Goal: Communication & Community: Participate in discussion

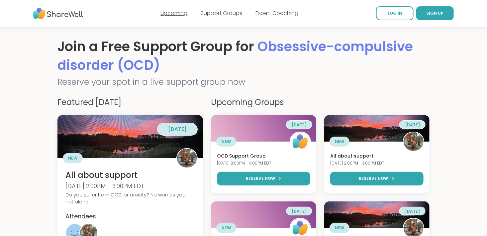
click at [179, 16] on link "Upcoming" at bounding box center [174, 13] width 27 height 8
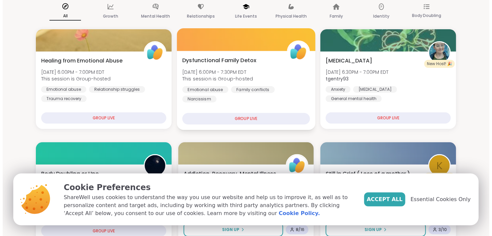
scroll to position [62, 0]
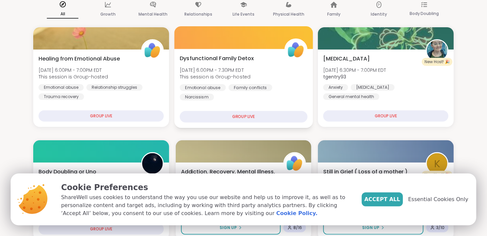
click at [224, 113] on div "GROUP LIVE" at bounding box center [243, 117] width 127 height 12
click at [234, 122] on div "Dysfunctional Family Detox [DATE] 6:00PM - 7:30PM EDT This session is Group-hos…" at bounding box center [243, 88] width 138 height 79
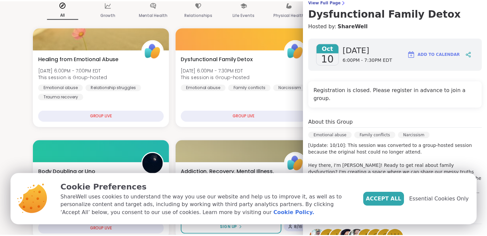
scroll to position [0, 0]
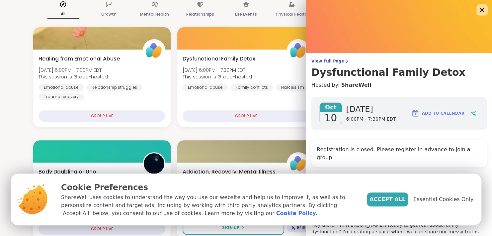
click at [480, 9] on icon at bounding box center [482, 10] width 4 height 4
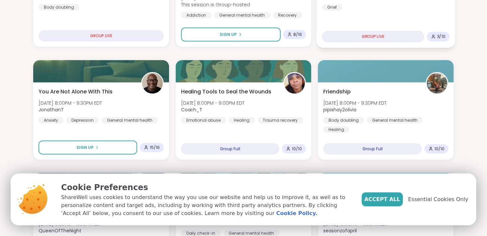
scroll to position [256, 0]
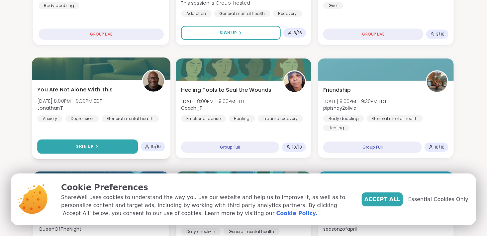
click at [93, 139] on button "Sign Up" at bounding box center [87, 146] width 101 height 14
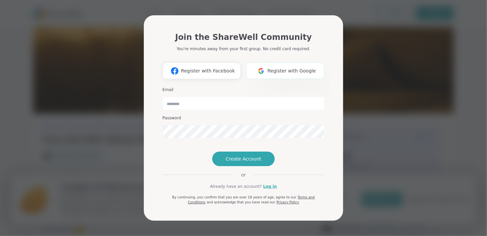
click at [277, 67] on span "Register with Google" at bounding box center [291, 70] width 48 height 7
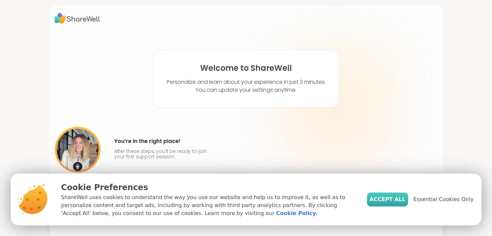
click at [382, 199] on span "Accept All" at bounding box center [387, 199] width 36 height 8
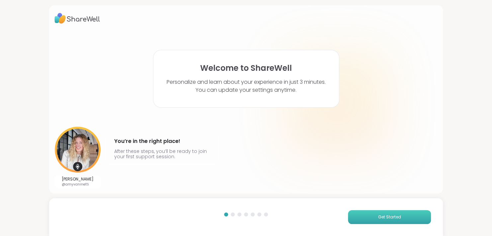
click at [378, 214] on span "Get Started" at bounding box center [389, 217] width 23 height 6
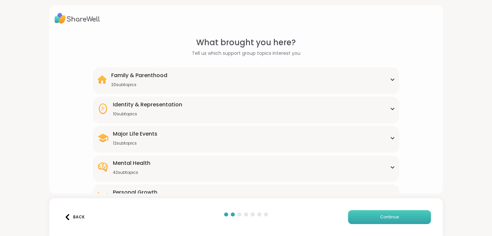
click at [380, 214] on span "Continue" at bounding box center [389, 217] width 19 height 6
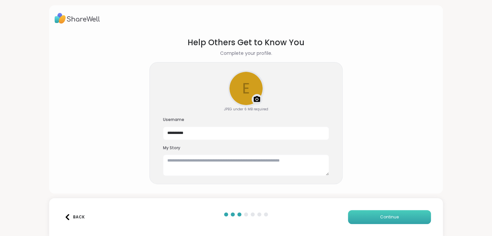
click at [380, 214] on span "Continue" at bounding box center [389, 217] width 19 height 6
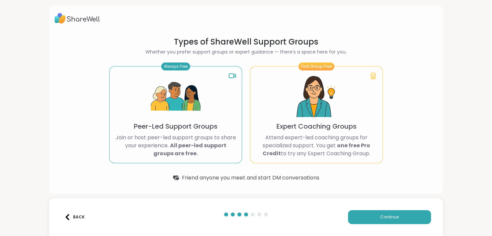
click at [86, 214] on button "Back" at bounding box center [74, 217] width 27 height 14
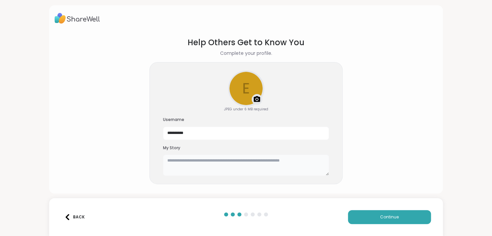
click at [209, 160] on textarea at bounding box center [246, 164] width 166 height 21
click at [399, 214] on button "Continue" at bounding box center [389, 217] width 83 height 14
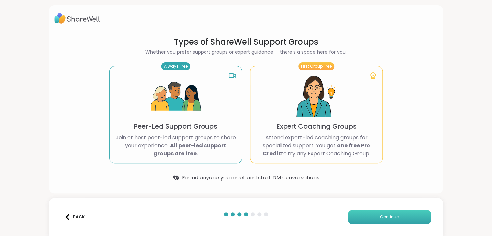
click at [399, 214] on button "Continue" at bounding box center [389, 217] width 83 height 14
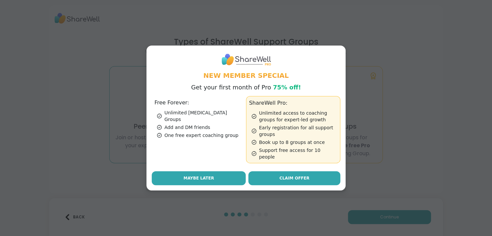
click at [209, 175] on button "Maybe Later" at bounding box center [199, 178] width 94 height 14
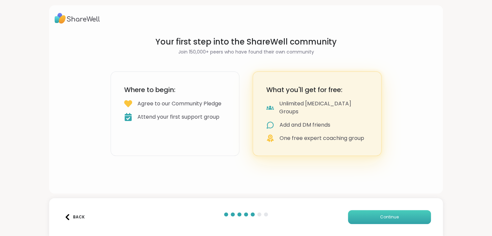
click at [381, 210] on button "Continue" at bounding box center [389, 217] width 83 height 14
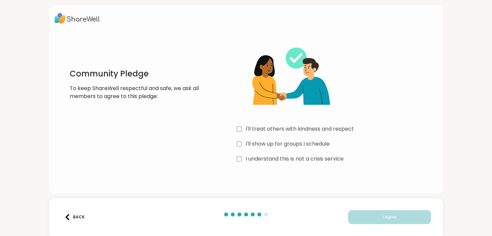
click at [242, 158] on div "I understand this is not a crisis service" at bounding box center [336, 159] width 199 height 8
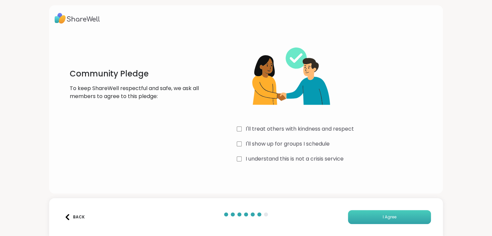
click at [386, 220] on button "I Agree" at bounding box center [389, 217] width 83 height 14
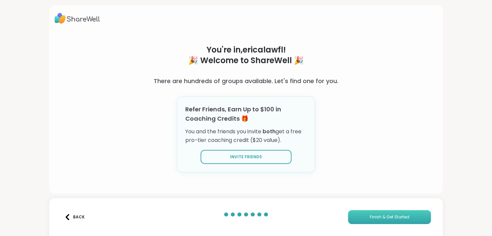
click at [370, 218] on span "Finish & Get Started" at bounding box center [389, 217] width 40 height 6
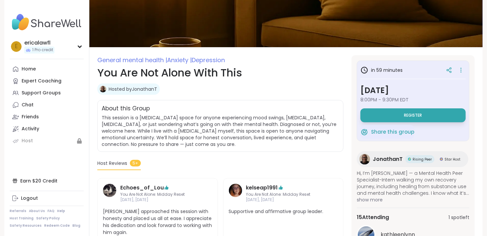
scroll to position [41, 0]
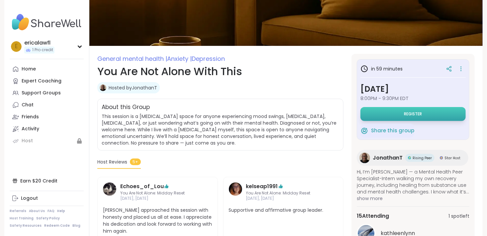
click at [408, 116] on span "Register" at bounding box center [413, 113] width 18 height 5
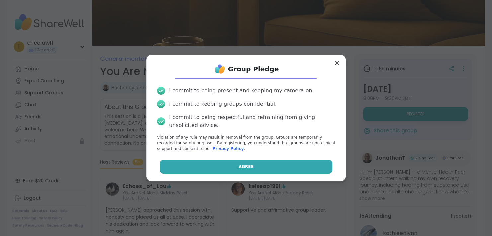
click at [241, 167] on span "Agree" at bounding box center [246, 166] width 15 height 6
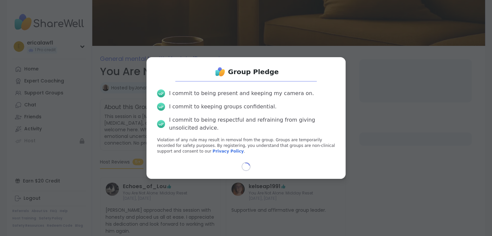
select select "**"
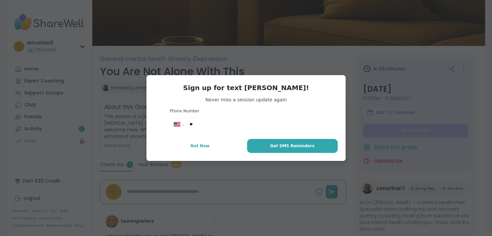
type textarea "*"
click at [249, 121] on div "**********" at bounding box center [245, 124] width 149 height 10
click at [249, 127] on input "**" at bounding box center [254, 124] width 128 height 7
type input "**********"
click at [288, 147] on span "Get SMS Reminders" at bounding box center [292, 146] width 44 height 6
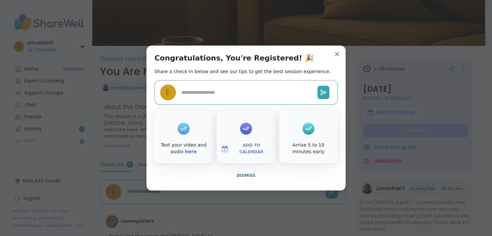
click at [244, 91] on textarea at bounding box center [247, 92] width 136 height 12
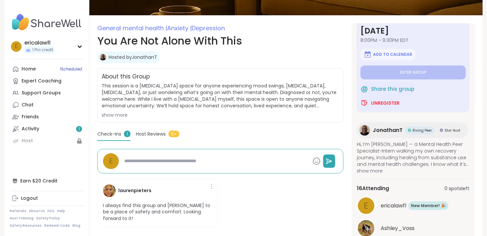
scroll to position [28, 0]
click at [373, 173] on span "show more" at bounding box center [413, 170] width 113 height 7
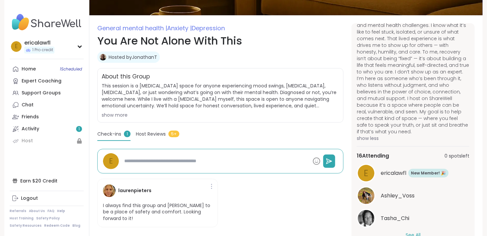
scroll to position [110, 0]
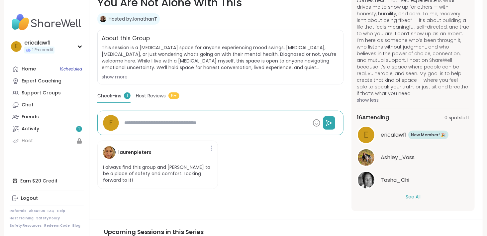
click at [392, 134] on span "ericalawfl" at bounding box center [393, 135] width 26 height 8
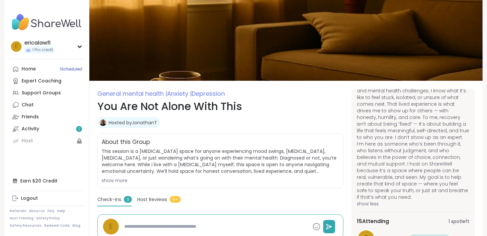
scroll to position [6, 0]
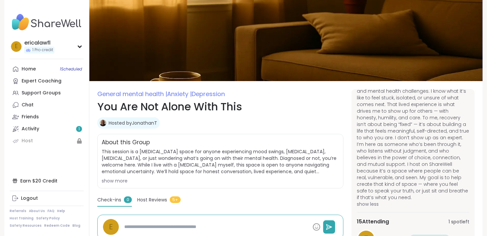
click at [30, 23] on img at bounding box center [47, 22] width 74 height 23
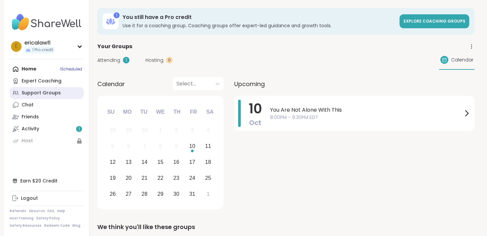
click at [44, 93] on div "Support Groups" at bounding box center [41, 93] width 39 height 7
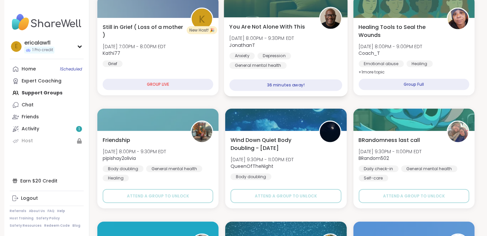
scroll to position [238, 0]
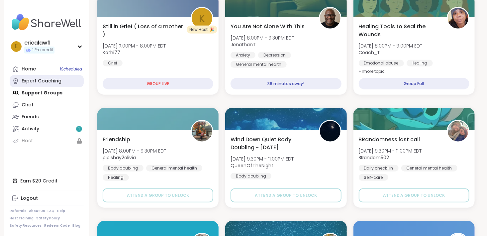
click at [47, 83] on div "Expert Coaching" at bounding box center [42, 81] width 40 height 7
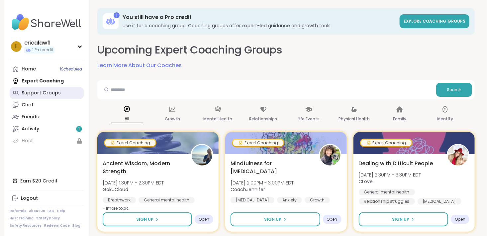
click at [55, 92] on div "Support Groups" at bounding box center [41, 93] width 39 height 7
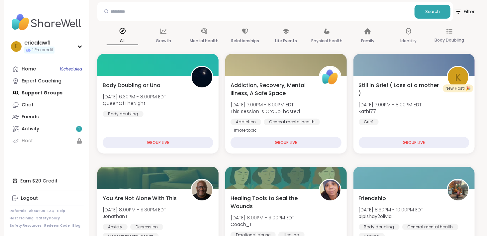
scroll to position [88, 0]
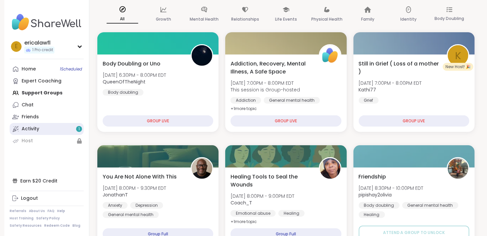
click at [69, 129] on link "Activity 1" at bounding box center [47, 129] width 74 height 12
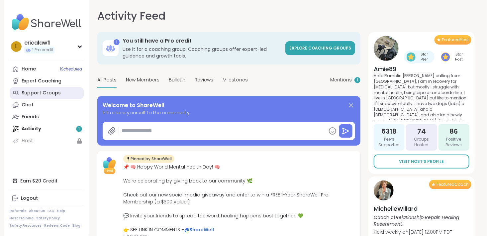
click at [49, 90] on div "Support Groups" at bounding box center [41, 93] width 39 height 7
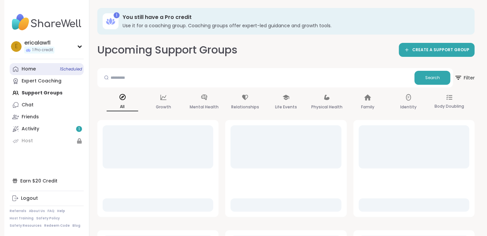
click at [43, 66] on link "Home 1 Scheduled" at bounding box center [47, 69] width 74 height 12
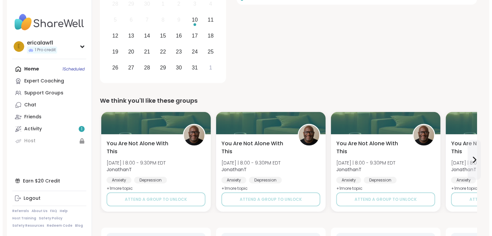
scroll to position [126, 0]
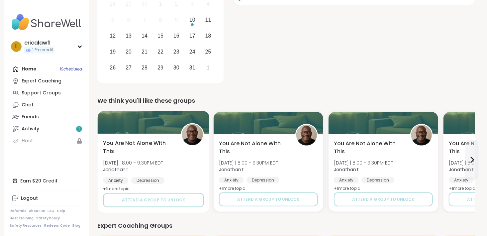
click at [169, 147] on span "You Are Not Alone With This" at bounding box center [138, 147] width 70 height 16
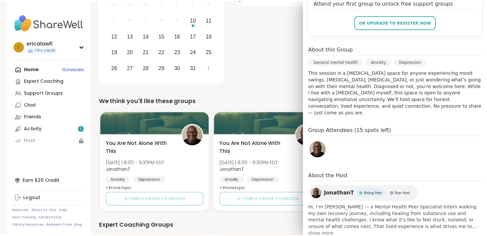
scroll to position [157, 0]
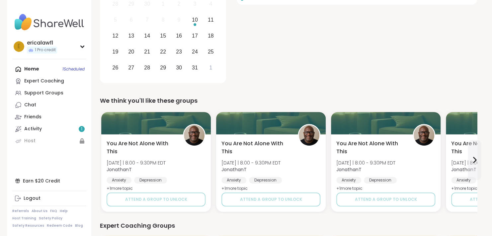
click at [158, 225] on div "Expert Coaching Groups" at bounding box center [288, 225] width 377 height 9
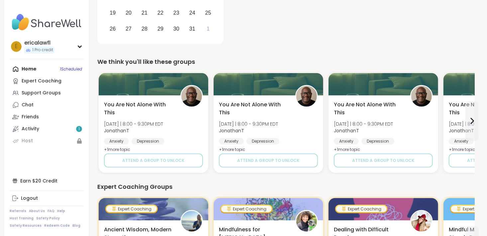
scroll to position [155, 0]
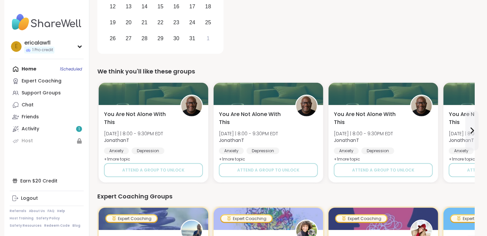
click at [39, 68] on div "Home 1 Scheduled Expert Coaching Support Groups Chat Friends Activity 1 Host" at bounding box center [47, 105] width 74 height 84
click at [33, 69] on div "Home 1 Scheduled Expert Coaching Support Groups Chat Friends Activity 1 Host" at bounding box center [47, 105] width 74 height 84
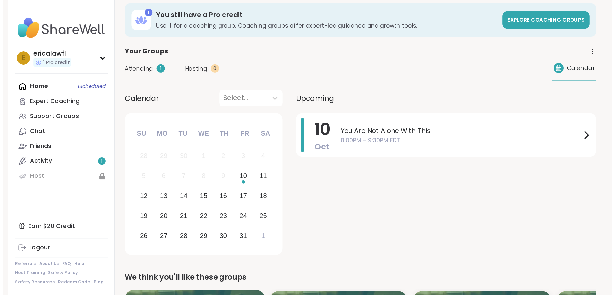
scroll to position [0, 0]
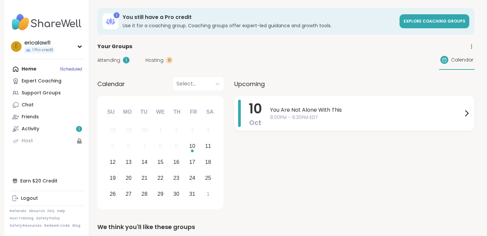
click at [337, 116] on span "8:00PM - 9:30PM EDT" at bounding box center [366, 117] width 193 height 7
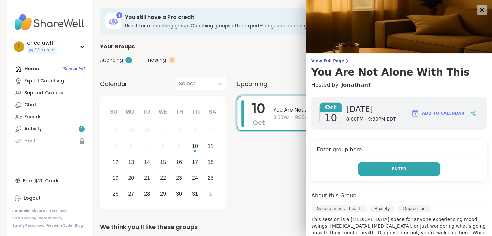
click at [380, 167] on button "Enter" at bounding box center [399, 169] width 82 height 14
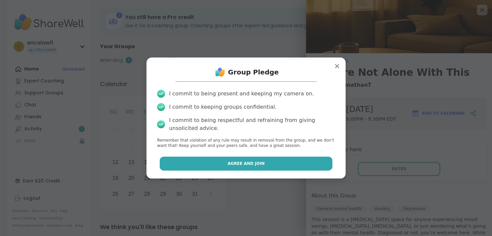
click at [294, 163] on button "Agree and Join" at bounding box center [246, 163] width 173 height 14
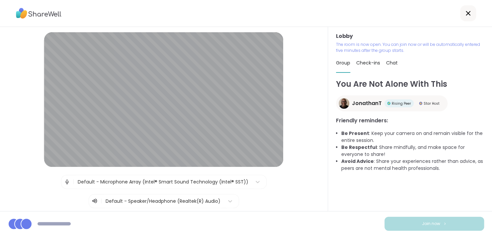
click at [360, 64] on span "Check-ins" at bounding box center [368, 62] width 24 height 7
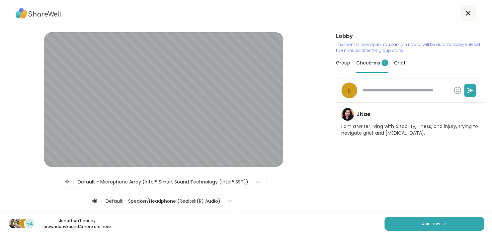
type textarea "*"
click at [346, 59] on div "Group" at bounding box center [343, 62] width 14 height 19
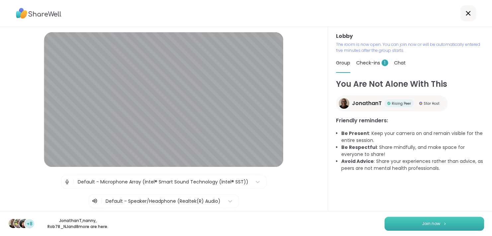
click at [413, 222] on button "Join now" at bounding box center [434, 223] width 100 height 14
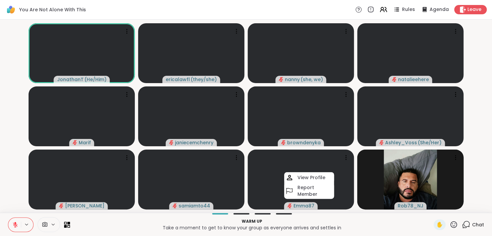
click at [364, 212] on div "Warm up Take a moment to get to know your group as everyone arrives and settles…" at bounding box center [246, 223] width 492 height 23
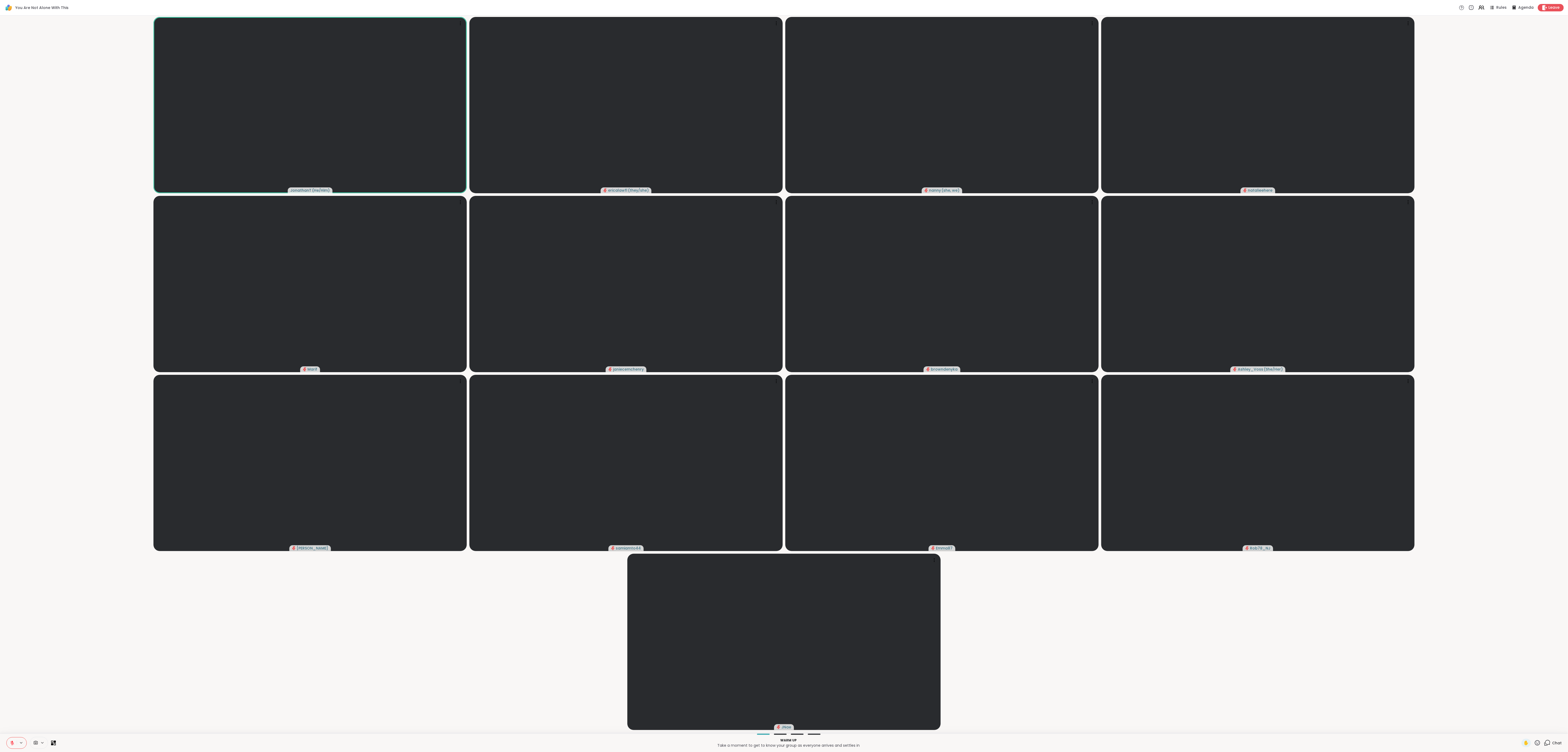
click at [387, 187] on video-player-container "JonathanT ( He/Him ) ericalawfl ( they/she ) [PERSON_NAME] ( she, we ) nataliee…" at bounding box center [784, 374] width 1562 height 714
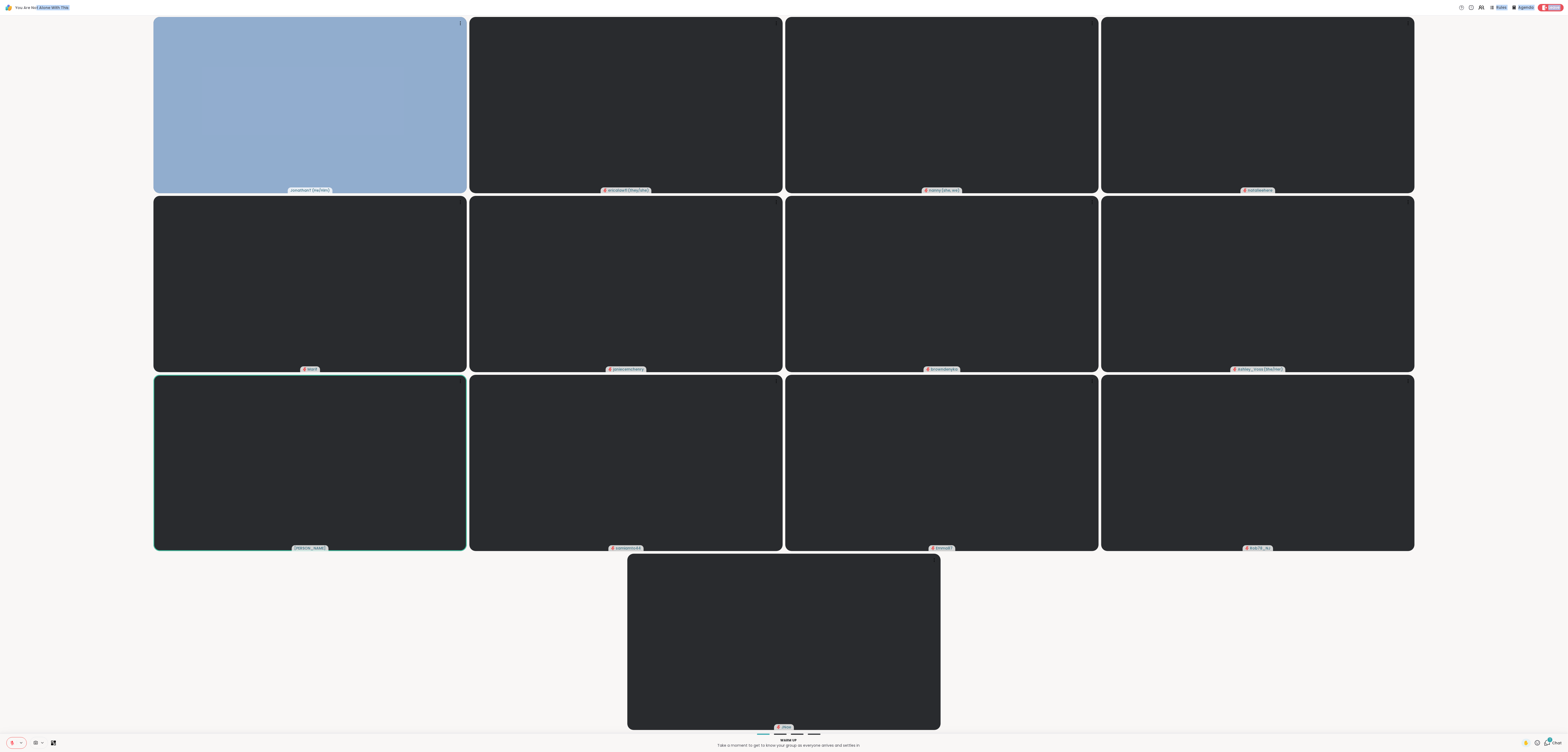
drag, startPoint x: 95, startPoint y: 88, endPoint x: 36, endPoint y: 11, distance: 97.0
click at [36, 11] on div "You Are Not Alone With This Rules Agenda Leave JonathanT ( He/Him ) ericalawfl …" at bounding box center [784, 376] width 1568 height 752
click at [35, 49] on video-player-container "JonathanT ( He/Him ) ericalawfl ( they/she ) [PERSON_NAME] ( she, we ) nataliee…" at bounding box center [784, 374] width 1562 height 714
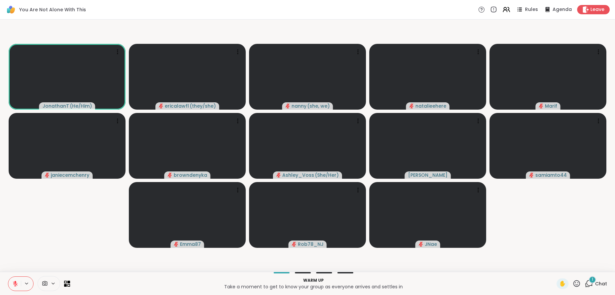
click at [486, 235] on span "Chat" at bounding box center [601, 283] width 12 height 7
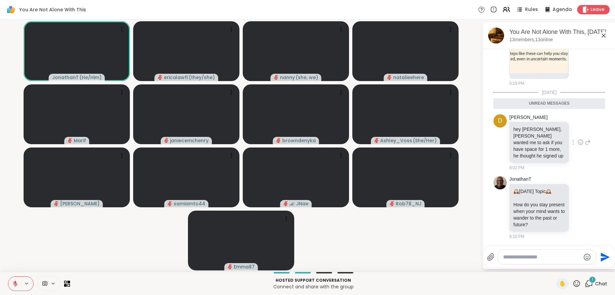
scroll to position [1663, 0]
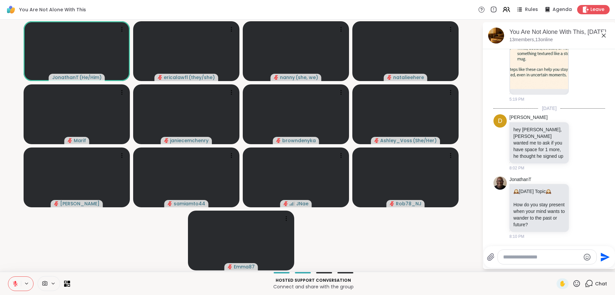
click at [486, 235] on div "Send" at bounding box center [548, 257] width 131 height 22
click at [486, 235] on div at bounding box center [547, 257] width 99 height 14
click at [486, 235] on textarea "Type your message" at bounding box center [541, 257] width 77 height 7
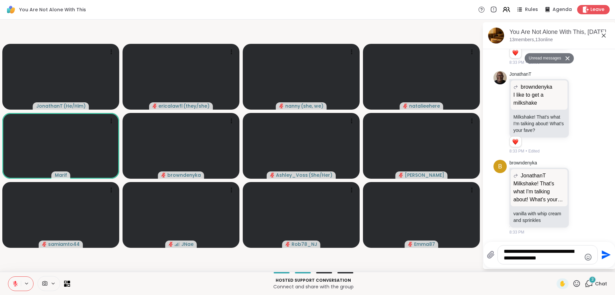
scroll to position [2276, 0]
type textarea "**********"
drag, startPoint x: 552, startPoint y: 263, endPoint x: 541, endPoint y: 261, distance: 10.8
click at [486, 235] on div "**********" at bounding box center [548, 254] width 100 height 19
drag, startPoint x: 541, startPoint y: 261, endPoint x: 555, endPoint y: 257, distance: 14.5
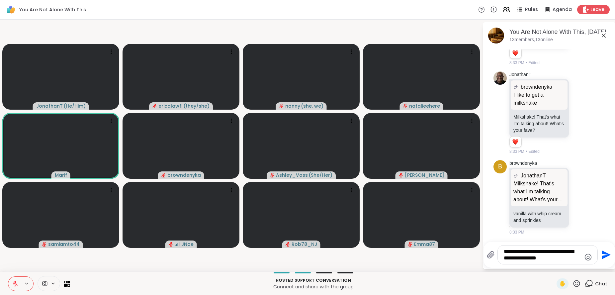
click at [486, 235] on textarea "**********" at bounding box center [542, 254] width 77 height 13
drag, startPoint x: 568, startPoint y: 260, endPoint x: 474, endPoint y: 248, distance: 94.7
click at [474, 235] on div "JonathanT ( He/Him ) ericalawfl ( they/she ) [PERSON_NAME] ( she, we ) nataliee…" at bounding box center [307, 146] width 615 height 252
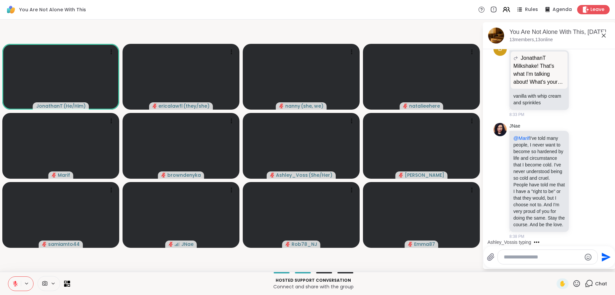
scroll to position [2455, 0]
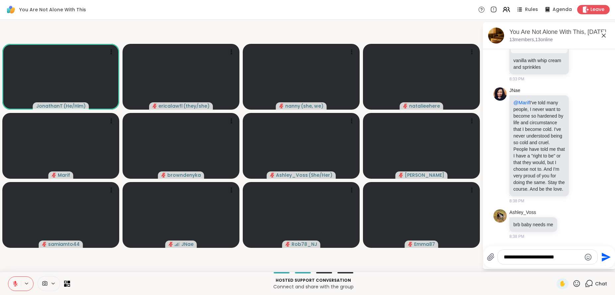
type textarea "**********"
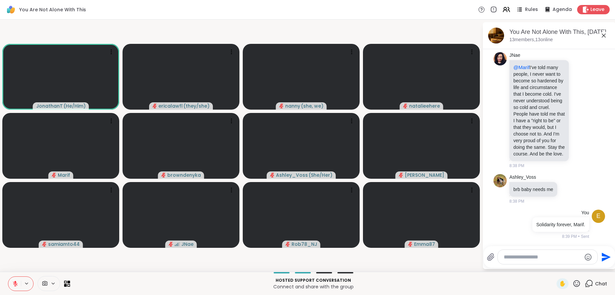
scroll to position [2507, 0]
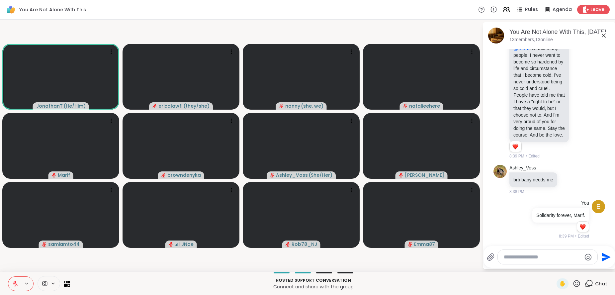
click at [29, 235] on div at bounding box center [21, 283] width 26 height 15
click at [26, 235] on icon at bounding box center [26, 282] width 3 height 1
click at [28, 235] on icon at bounding box center [26, 284] width 5 height 6
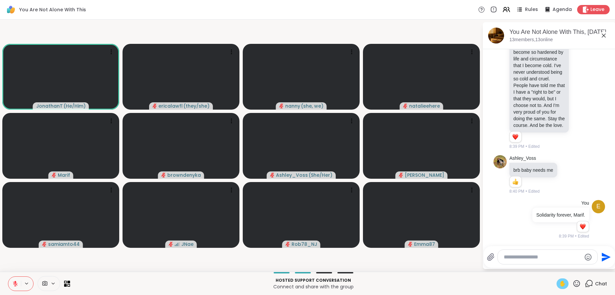
click at [486, 235] on span "✋" at bounding box center [562, 284] width 7 height 8
click at [14, 235] on icon at bounding box center [15, 283] width 5 height 5
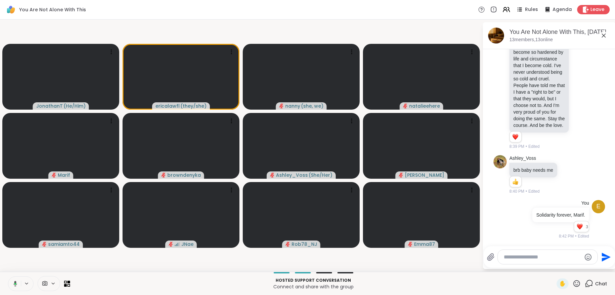
click at [13, 235] on icon at bounding box center [14, 284] width 6 height 6
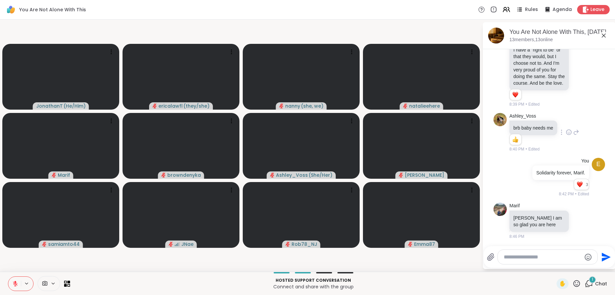
scroll to position [2568, 0]
click at [486, 210] on div "[PERSON_NAME] I am so glad you are here" at bounding box center [538, 220] width 59 height 21
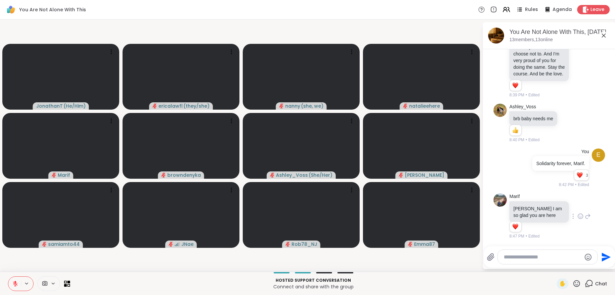
scroll to position [2577, 0]
click at [486, 235] on textarea "Type your message" at bounding box center [542, 257] width 77 height 7
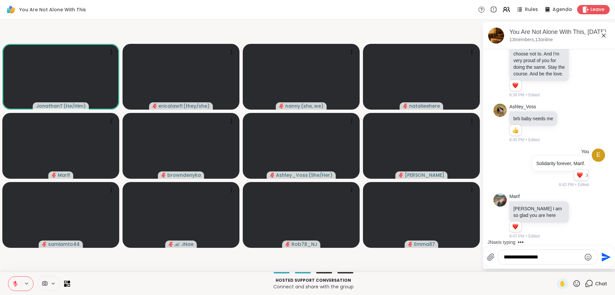
type textarea "**********"
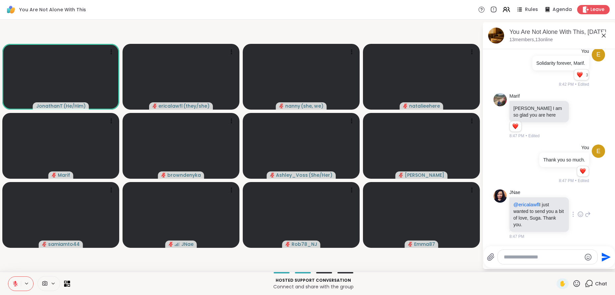
scroll to position [2677, 0]
click at [486, 235] on textarea "Type your message" at bounding box center [542, 257] width 77 height 7
type textarea "**********"
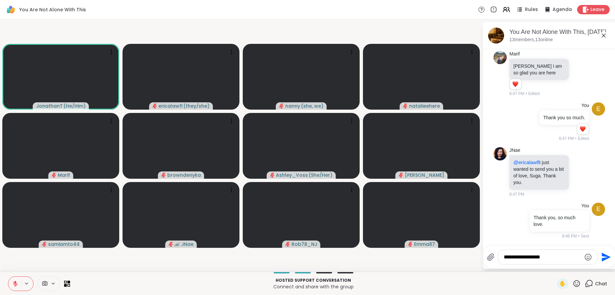
type textarea "**********"
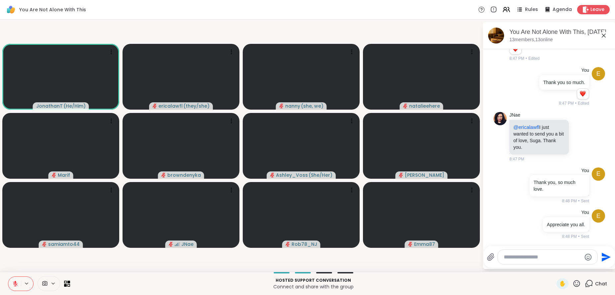
scroll to position [2755, 0]
click at [14, 235] on button at bounding box center [14, 284] width 13 height 14
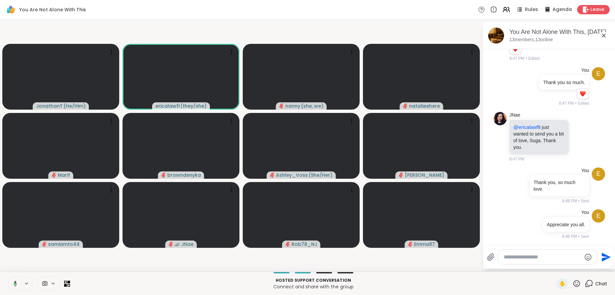
click at [13, 235] on button at bounding box center [14, 284] width 14 height 14
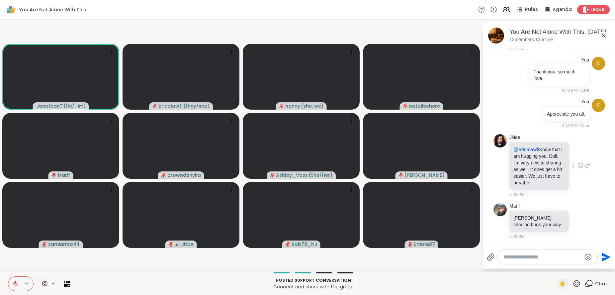
scroll to position [2872, 0]
click at [486, 235] on div at bounding box center [548, 257] width 100 height 14
click at [486, 235] on textarea "Type your message" at bounding box center [542, 257] width 77 height 7
type textarea "*"
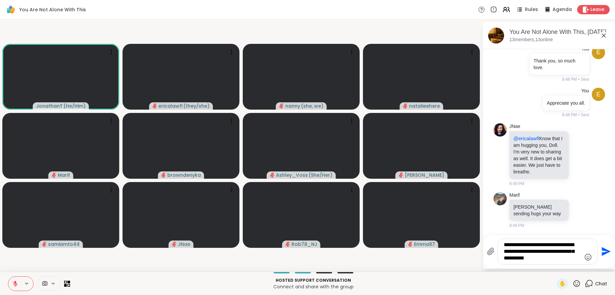
type textarea "**********"
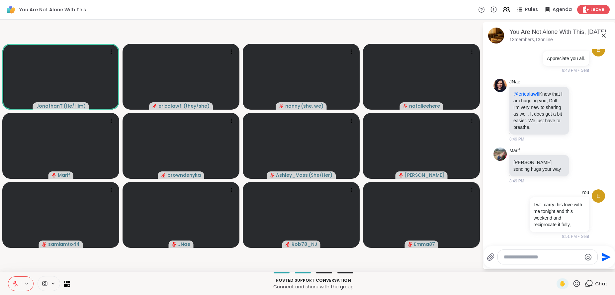
scroll to position [2927, 0]
type textarea "**********"
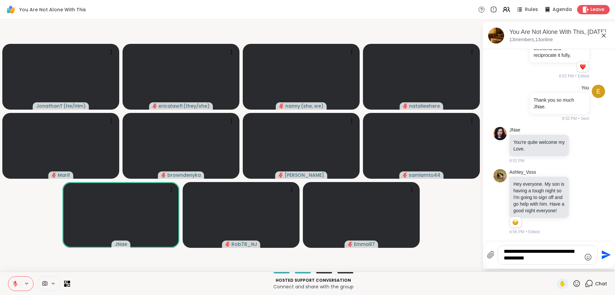
scroll to position [3110, 0]
type textarea "**********"
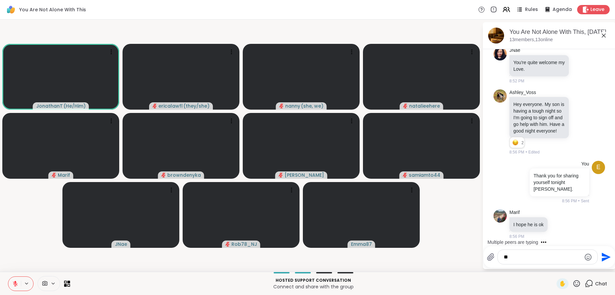
scroll to position [3189, 0]
type textarea "*"
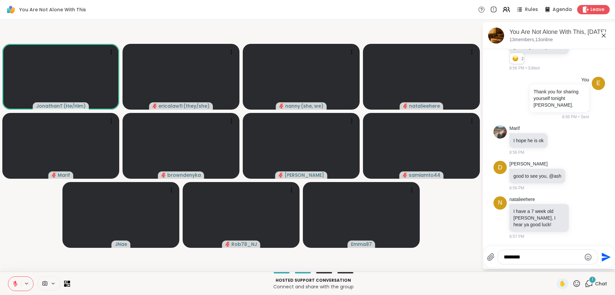
scroll to position [3280, 0]
type textarea "*"
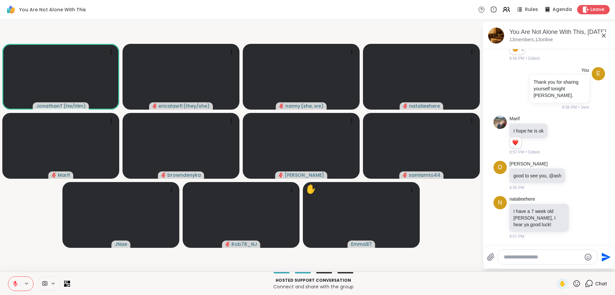
scroll to position [3299, 0]
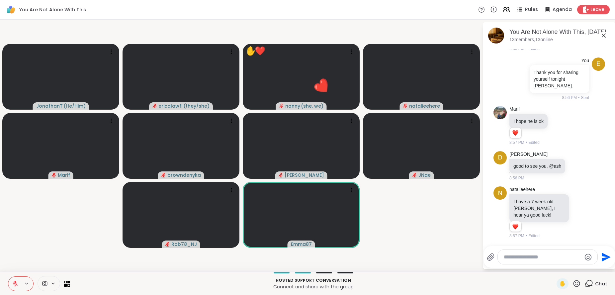
click at [486, 235] on div at bounding box center [548, 257] width 100 height 14
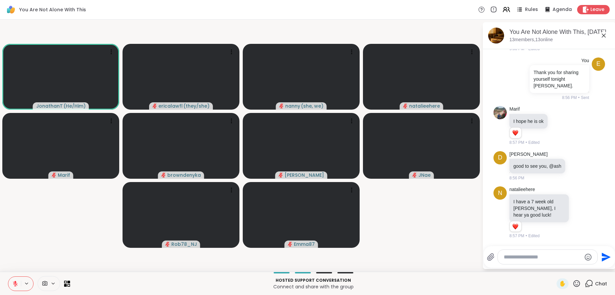
click at [486, 235] on div at bounding box center [548, 257] width 100 height 14
click at [486, 235] on textarea "Type your message" at bounding box center [542, 257] width 77 height 7
type textarea "**"
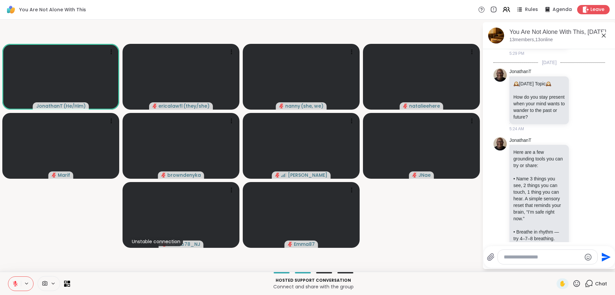
scroll to position [1040, 0]
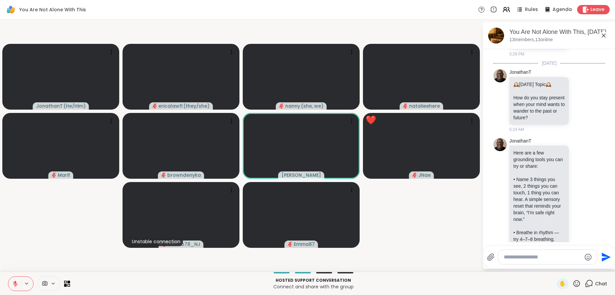
click at [486, 235] on div at bounding box center [548, 257] width 100 height 14
click at [486, 235] on textarea "Type your message" at bounding box center [542, 257] width 77 height 7
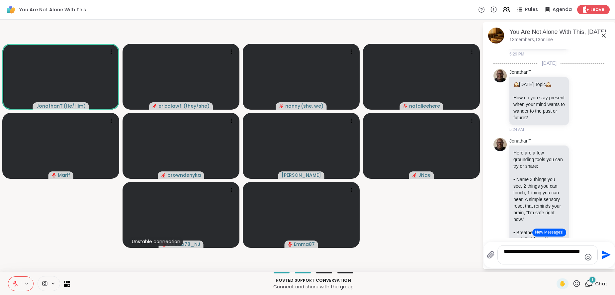
type textarea "**********"
drag, startPoint x: 531, startPoint y: 256, endPoint x: 477, endPoint y: 233, distance: 58.5
click at [477, 233] on div "JonathanT ( He/Him ) ericalawfl ( they/she ) nanny ( she, we ) natalieehere [PE…" at bounding box center [307, 146] width 615 height 252
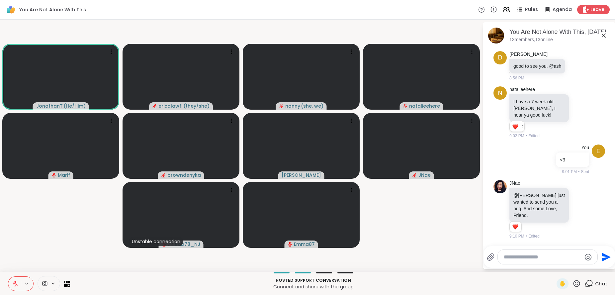
scroll to position [3399, 0]
click at [486, 235] on textarea "Type your message" at bounding box center [542, 257] width 77 height 7
type textarea "**********"
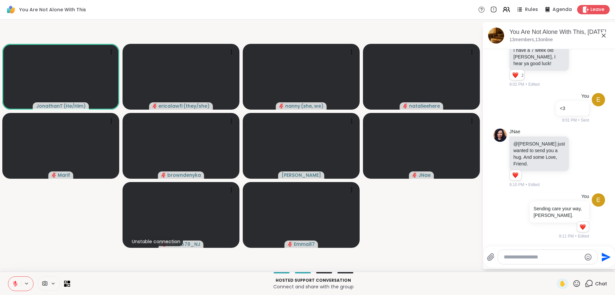
scroll to position [3451, 0]
click at [486, 235] on span "✋" at bounding box center [562, 284] width 7 height 8
click at [12, 235] on icon at bounding box center [15, 284] width 6 height 6
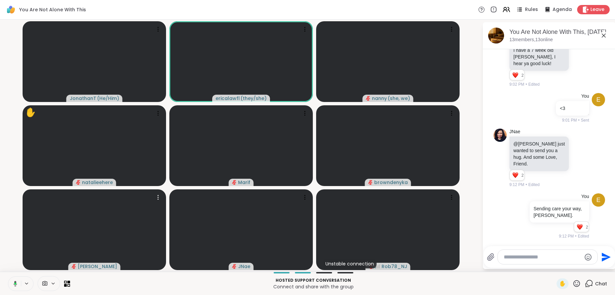
click at [55, 235] on video at bounding box center [94, 229] width 143 height 81
click at [4, 228] on video-player-container "JonathanT ( He/Him ) ericalawfl ( they/she ) [PERSON_NAME] ( she, we ) ✋ natali…" at bounding box center [241, 145] width 474 height 247
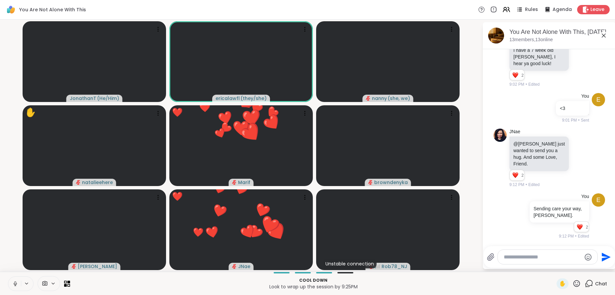
click at [13, 235] on icon at bounding box center [15, 284] width 6 height 6
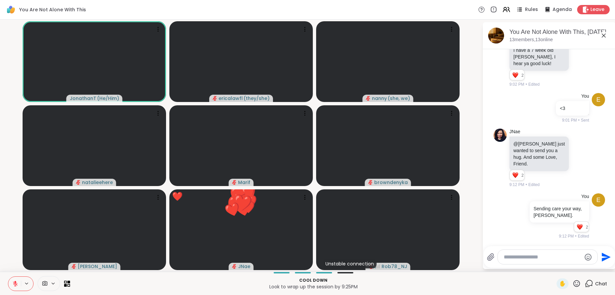
click at [486, 235] on textarea "Type your message" at bounding box center [542, 257] width 77 height 7
type textarea "**********"
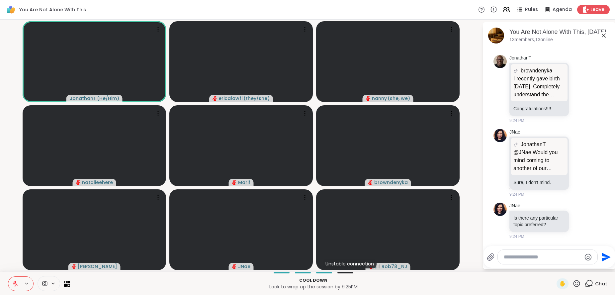
scroll to position [3913, 0]
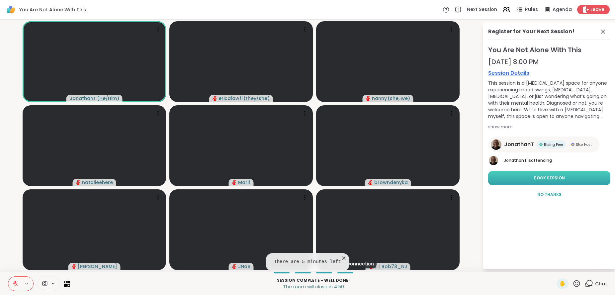
click at [486, 179] on span "Book Session" at bounding box center [549, 178] width 31 height 6
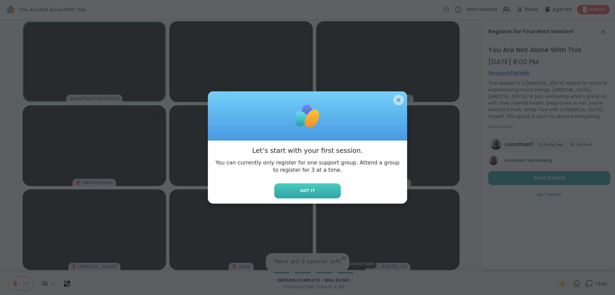
click at [311, 190] on button "Got it" at bounding box center [307, 190] width 66 height 15
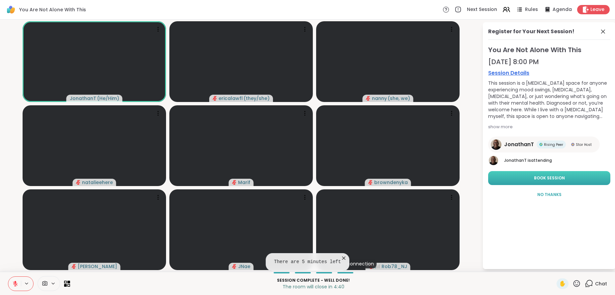
click at [486, 181] on button "Book Session" at bounding box center [549, 178] width 122 height 14
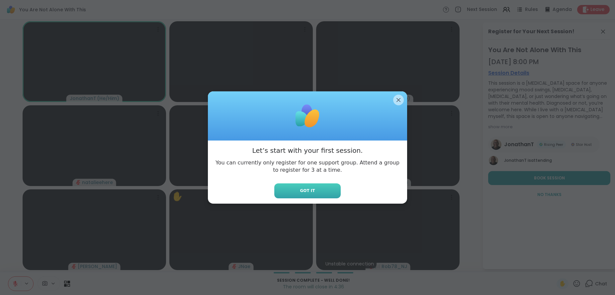
click at [323, 188] on button "Got it" at bounding box center [307, 190] width 66 height 15
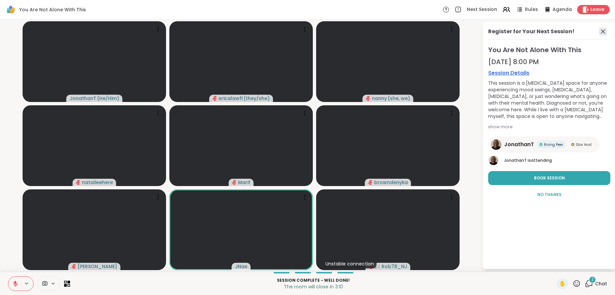
click at [486, 34] on icon at bounding box center [603, 32] width 8 height 8
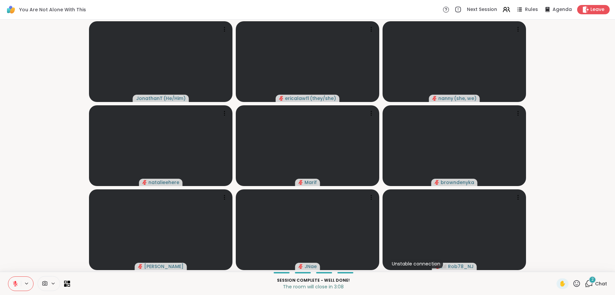
click at [486, 235] on div "Session Complete - well done! The room will close in 3:08 ✋ 2 Chat" at bounding box center [307, 283] width 615 height 23
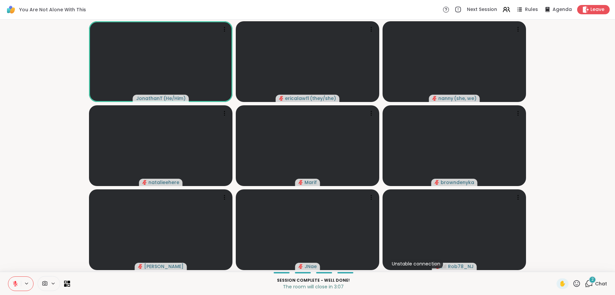
click at [486, 235] on div "2" at bounding box center [592, 279] width 7 height 7
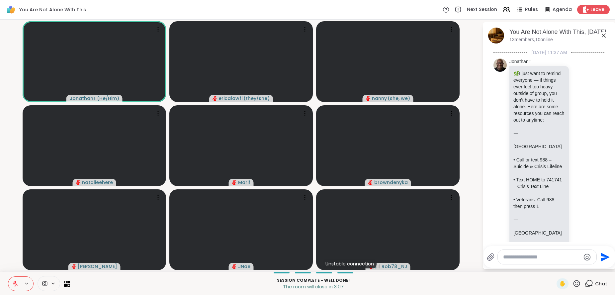
scroll to position [4099, 0]
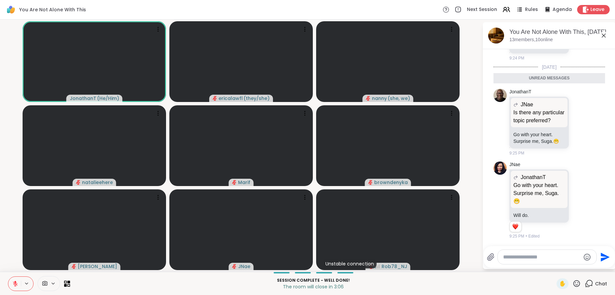
click at [486, 235] on textarea "Type your message" at bounding box center [541, 257] width 77 height 7
type textarea "**********"
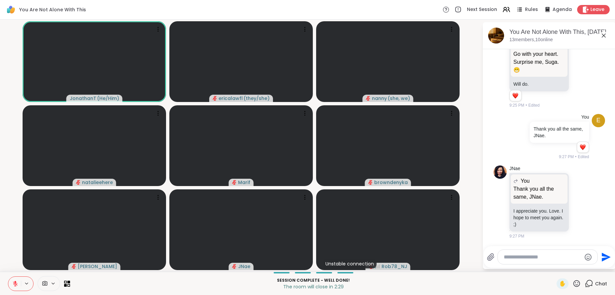
scroll to position [4215, 0]
click at [486, 235] on icon at bounding box center [576, 283] width 7 height 7
click at [486, 235] on span "❤️" at bounding box center [557, 266] width 7 height 8
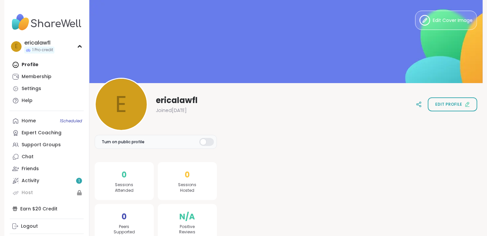
drag, startPoint x: 0, startPoint y: 0, endPoint x: 260, endPoint y: 102, distance: 279.4
click at [260, 102] on div "e ericalawfl Joined [DATE] Edit profile" at bounding box center [286, 104] width 382 height 53
click at [453, 104] on span "Edit profile" at bounding box center [448, 104] width 27 height 6
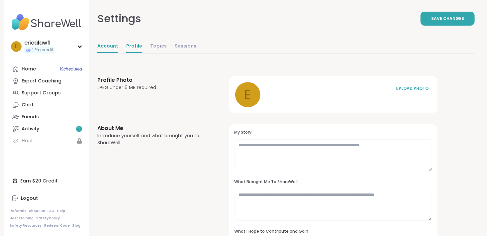
click at [105, 50] on link "Account" at bounding box center [107, 46] width 21 height 13
select select "**"
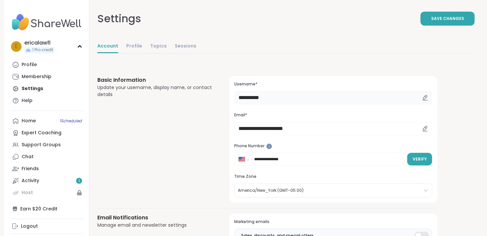
click at [285, 97] on input "**********" at bounding box center [333, 97] width 198 height 13
type input "**********"
click at [418, 156] on span "Verify" at bounding box center [419, 159] width 14 height 6
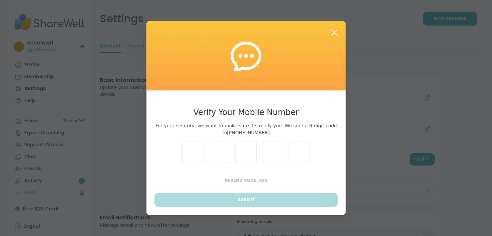
click at [185, 149] on input "text" at bounding box center [192, 151] width 21 height 21
type input "*"
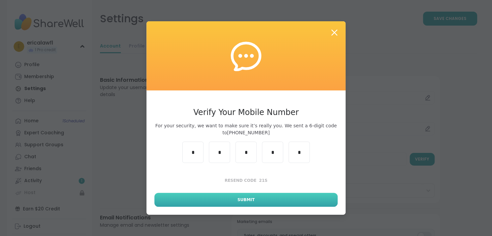
type input "*"
click at [265, 201] on button "Submit" at bounding box center [245, 200] width 183 height 14
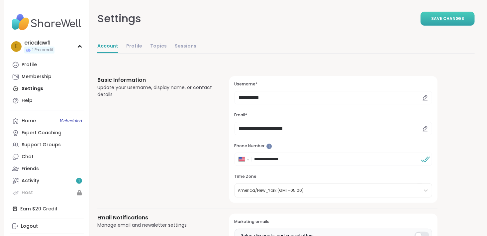
click at [429, 21] on button "Save Changes" at bounding box center [447, 19] width 54 height 14
click at [127, 53] on div "Account Profile Topics Sessions" at bounding box center [285, 48] width 377 height 23
click at [134, 45] on link "Profile" at bounding box center [134, 46] width 16 height 13
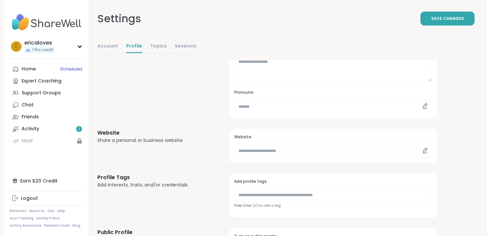
scroll to position [188, 0]
click at [274, 109] on input "text" at bounding box center [333, 105] width 198 height 13
type input "********"
click at [448, 19] on span "Save Changes" at bounding box center [447, 19] width 33 height 6
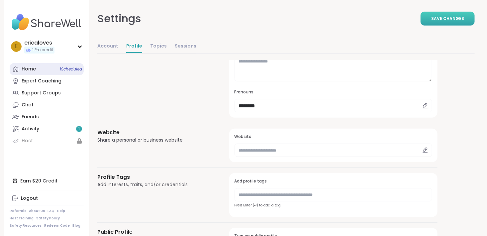
click at [32, 70] on div "Home 1 Scheduled" at bounding box center [29, 69] width 14 height 7
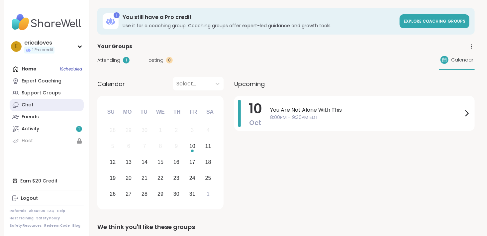
click at [36, 106] on link "Chat" at bounding box center [47, 105] width 74 height 12
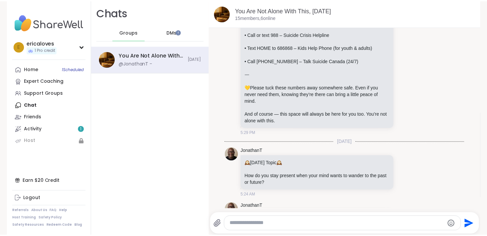
scroll to position [621, 0]
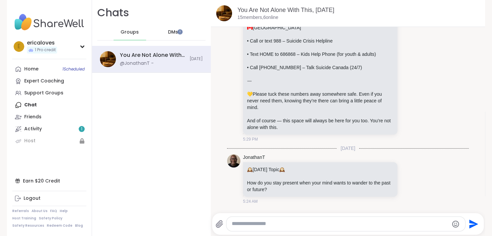
click at [28, 61] on nav "e ericaloves 1 Pro credit Profile Membership Settings Help Home 1 Scheduled Exp…" at bounding box center [49, 118] width 85 height 236
click at [32, 99] on div "Home 1 Scheduled Expert Coaching Support Groups Chat Friends Activity 1 Host" at bounding box center [49, 105] width 74 height 84
click at [28, 94] on div "Support Groups" at bounding box center [43, 93] width 39 height 7
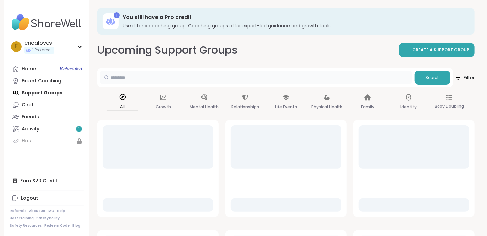
click at [165, 79] on input "text" at bounding box center [256, 77] width 312 height 13
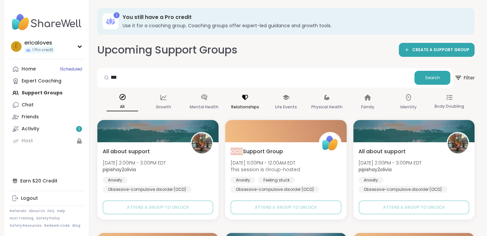
click at [241, 100] on icon at bounding box center [244, 97] width 7 height 7
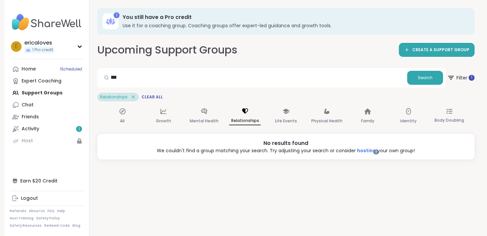
click at [112, 77] on div at bounding box center [106, 77] width 13 height 13
click at [132, 98] on icon at bounding box center [133, 97] width 6 height 6
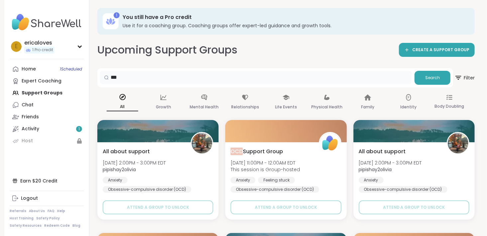
click at [115, 75] on input "***" at bounding box center [256, 77] width 312 height 13
type input "****"
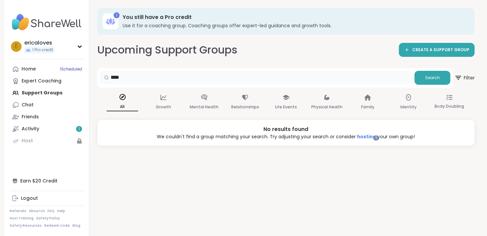
scroll to position [7, 0]
